Goal: Task Accomplishment & Management: Use online tool/utility

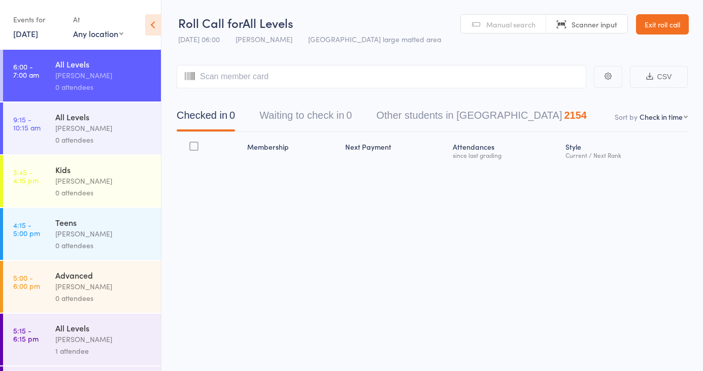
select select "4"
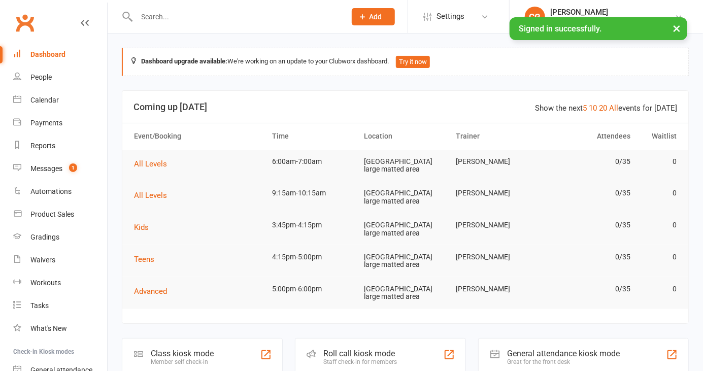
click at [355, 353] on div "Roll call kiosk mode Staff check-in for members" at bounding box center [381, 355] width 172 height 35
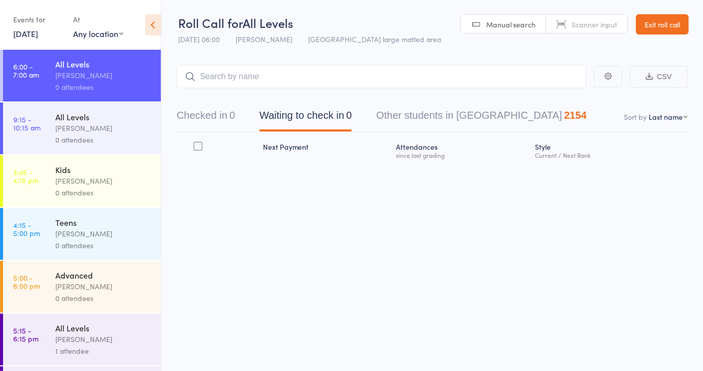
click at [668, 124] on nav "Checked in 0 Waiting to check in 0 Other students in [GEOGRAPHIC_DATA] 2154" at bounding box center [433, 118] width 536 height 27
click at [672, 114] on select "First name Last name Birthday [DATE]? Behind on payments? Check in time Next pa…" at bounding box center [668, 117] width 39 height 10
select select "4"
click at [649, 112] on select "First name Last name Birthday [DATE]? Behind on payments? Check in time Next pa…" at bounding box center [668, 117] width 39 height 10
click at [212, 115] on button "Checked in 0" at bounding box center [206, 118] width 58 height 27
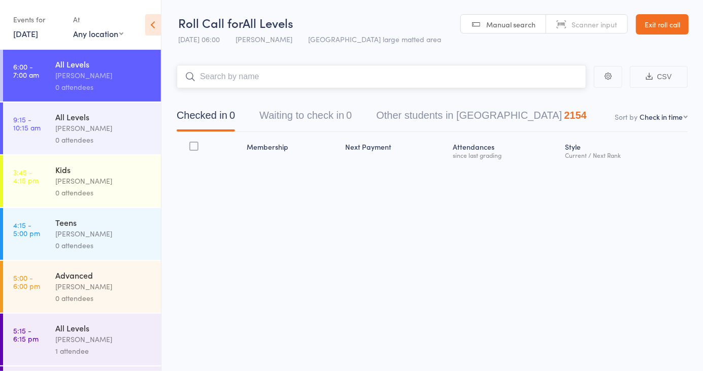
click at [448, 80] on input "search" at bounding box center [382, 76] width 410 height 23
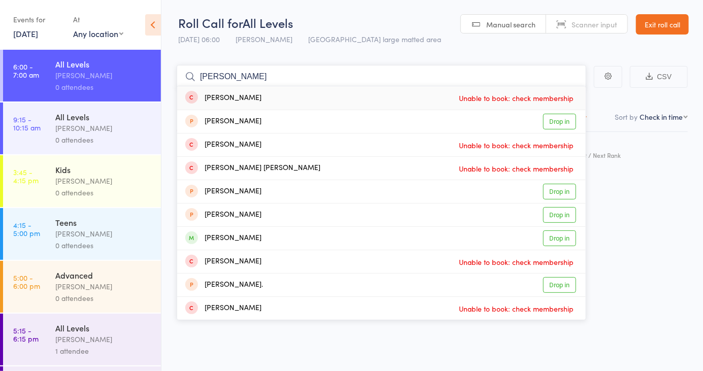
type input "[PERSON_NAME]"
click at [564, 241] on link "Drop in" at bounding box center [559, 239] width 33 height 16
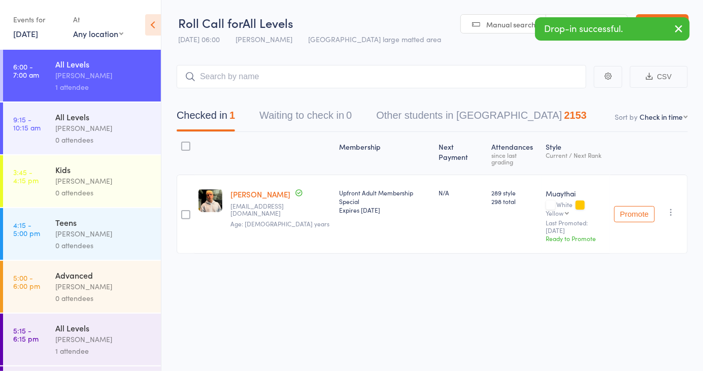
click at [502, 23] on span "Manual search" at bounding box center [510, 24] width 49 height 10
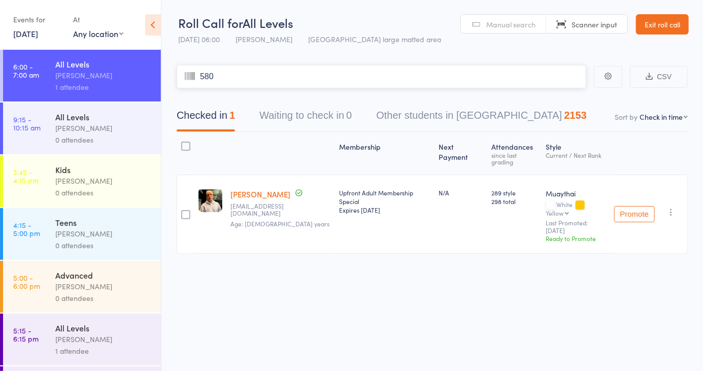
type input "5800"
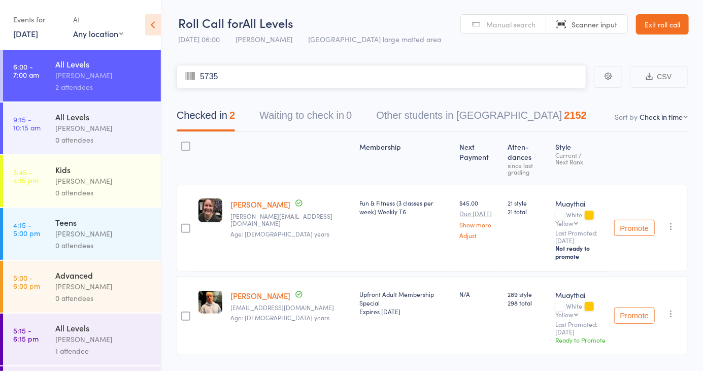
type input "5735"
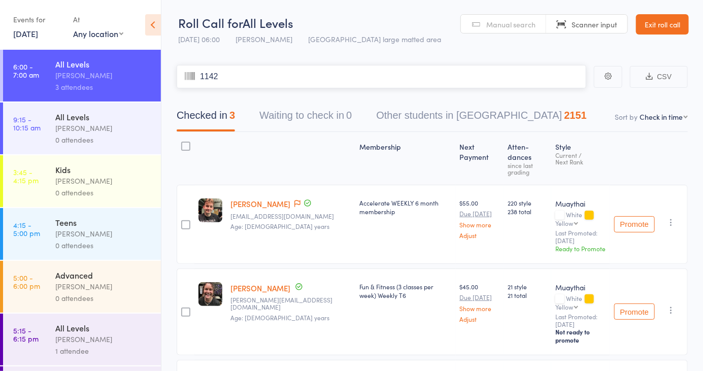
type input "1142"
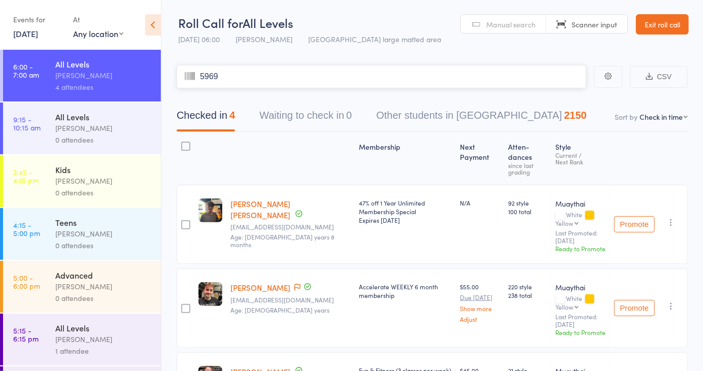
type input "5969"
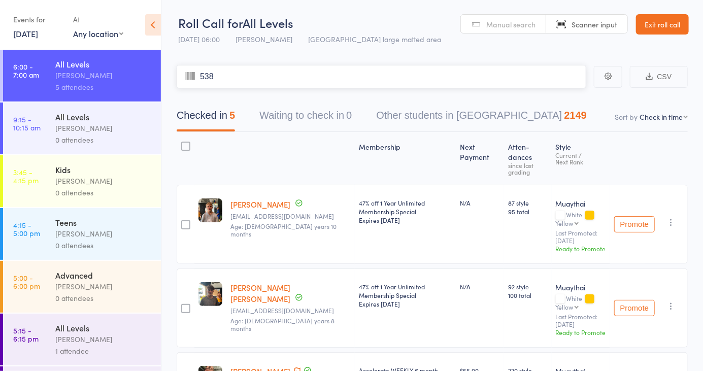
type input "5381"
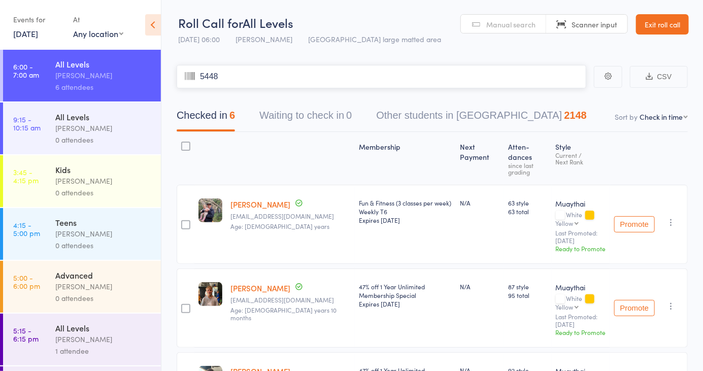
type input "5448"
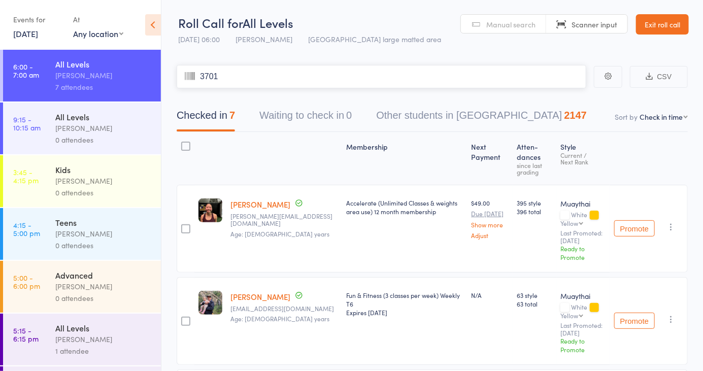
type input "3701"
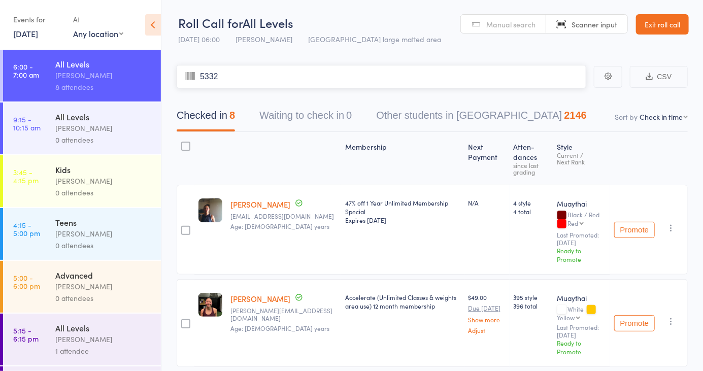
type input "5332"
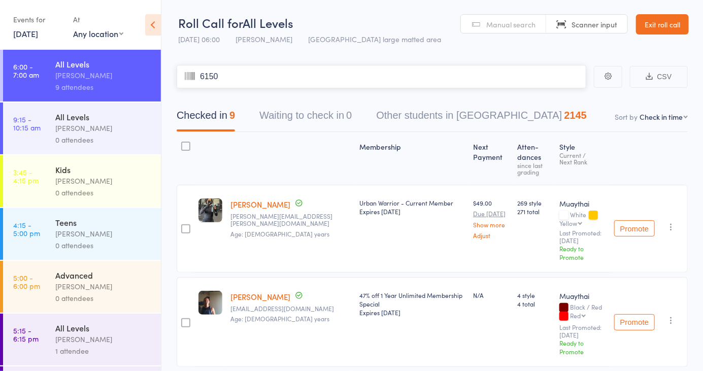
type input "6150"
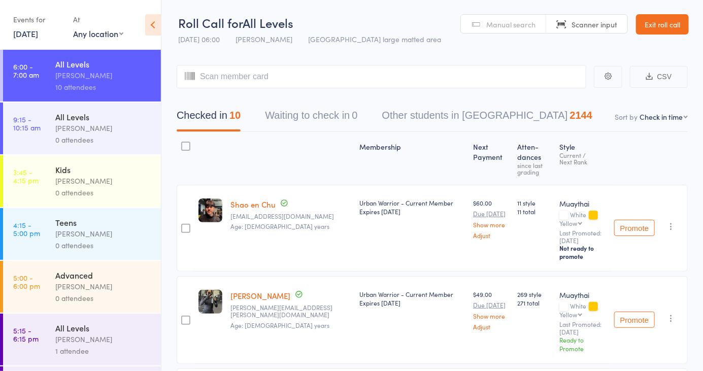
click at [515, 17] on link "Manual search" at bounding box center [503, 24] width 85 height 19
click at [329, 79] on input "search" at bounding box center [382, 76] width 410 height 23
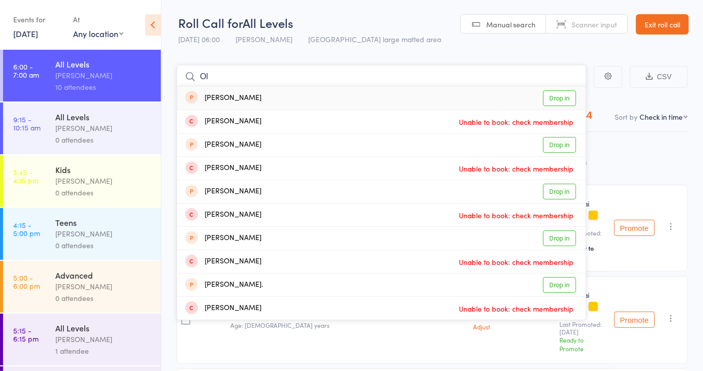
type input "O"
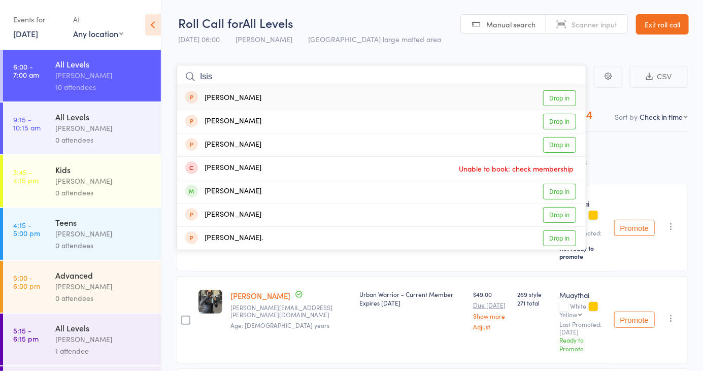
type input "Isis"
click at [557, 123] on link "Drop in" at bounding box center [559, 122] width 33 height 16
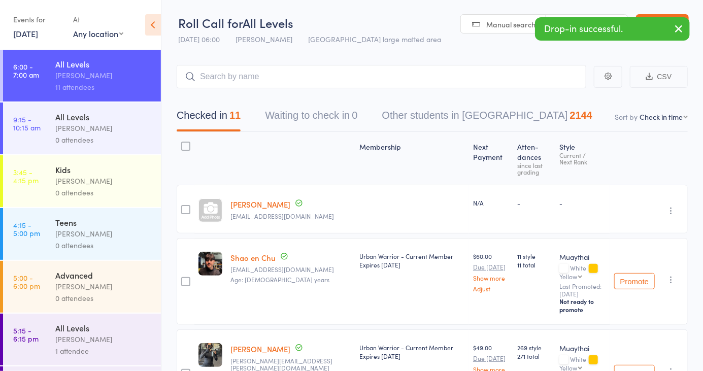
click at [409, 38] on header "Roll Call for All Levels [DATE] 06:00 [PERSON_NAME] Miami large matted area Man…" at bounding box center [432, 25] width 542 height 50
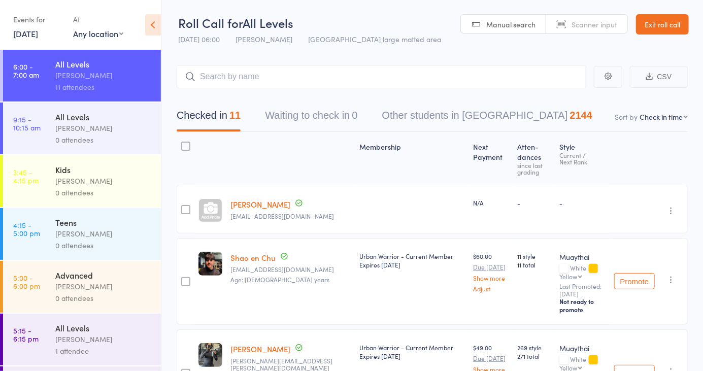
click at [596, 26] on span "Scanner input" at bounding box center [595, 24] width 46 height 10
click at [300, 77] on input "search" at bounding box center [382, 76] width 410 height 23
